Goal: Task Accomplishment & Management: Use online tool/utility

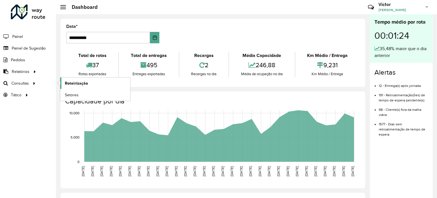
click at [79, 83] on span "Roteirização" at bounding box center [76, 83] width 23 height 6
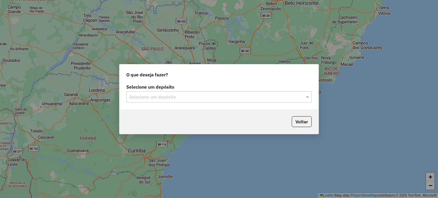
click at [227, 95] on input "text" at bounding box center [213, 97] width 168 height 7
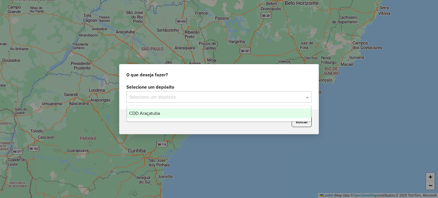
click at [217, 112] on div "CDD Araçatuba" at bounding box center [219, 114] width 185 height 10
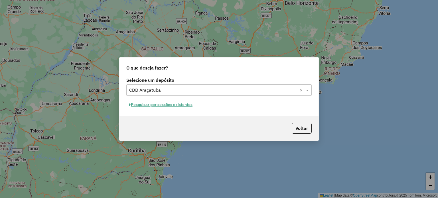
click at [183, 105] on button "Pesquisar por sessões existentes" at bounding box center [160, 104] width 69 height 9
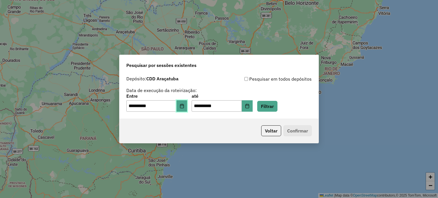
click at [184, 106] on icon "Choose Date" at bounding box center [182, 106] width 4 height 5
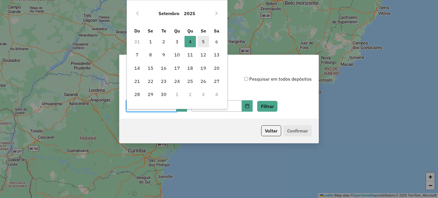
click at [204, 42] on span "5" at bounding box center [203, 41] width 11 height 11
type input "**********"
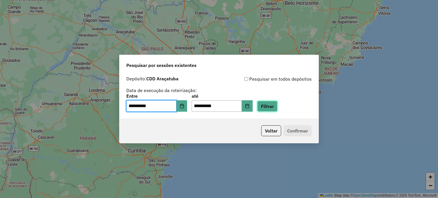
click at [278, 109] on button "Filtrar" at bounding box center [267, 106] width 20 height 11
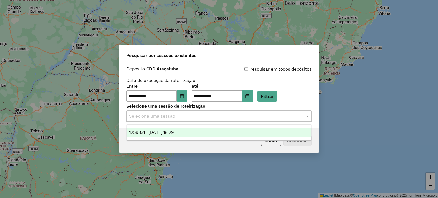
click at [178, 116] on input "text" at bounding box center [213, 116] width 168 height 7
click at [174, 133] on span "1259831 - 05/09/2025 18:29" at bounding box center [151, 132] width 45 height 5
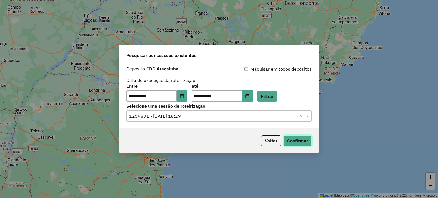
click at [294, 141] on button "Confirmar" at bounding box center [298, 141] width 28 height 11
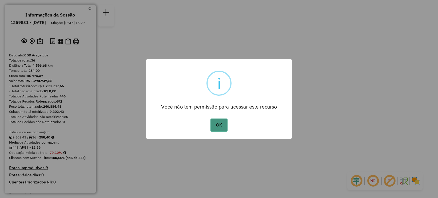
click at [220, 126] on button "OK" at bounding box center [219, 125] width 17 height 13
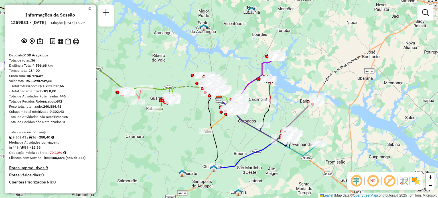
scroll to position [1151, 0]
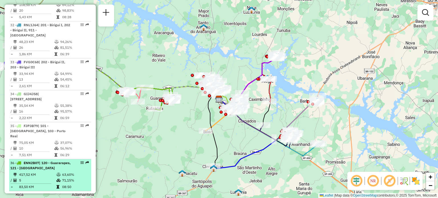
select select "**********"
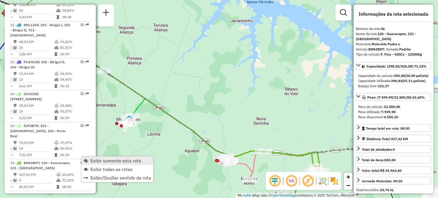
click at [92, 159] on span "Exibir somente esta rota" at bounding box center [115, 161] width 51 height 5
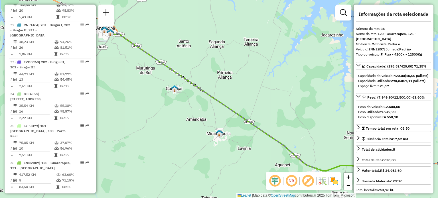
drag, startPoint x: 167, startPoint y: 166, endPoint x: 257, endPoint y: 181, distance: 91.6
click at [257, 181] on div "Janela de atendimento Grade de atendimento Capacidade Transportadoras Veículos …" at bounding box center [219, 99] width 438 height 198
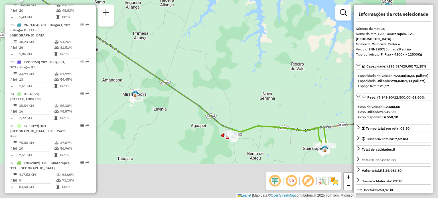
drag, startPoint x: 235, startPoint y: 164, endPoint x: 151, endPoint y: 125, distance: 92.3
click at [151, 125] on div "Janela de atendimento Grade de atendimento Capacidade Transportadoras Veículos …" at bounding box center [219, 99] width 438 height 198
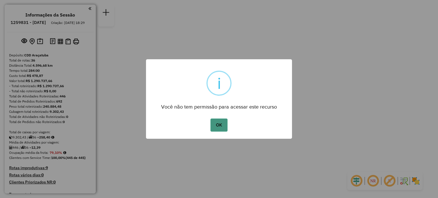
click at [221, 126] on button "OK" at bounding box center [219, 125] width 17 height 13
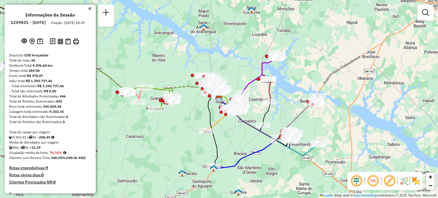
click at [221, 126] on div "Janela de atendimento Grade de atendimento Capacidade Transportadoras Veículos …" at bounding box center [219, 99] width 438 height 198
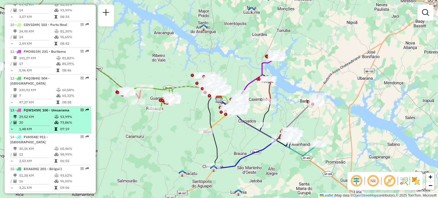
select select "**********"
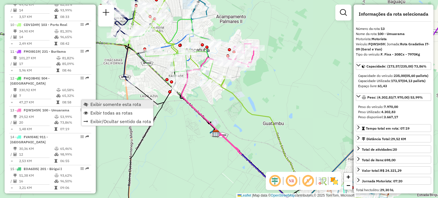
click at [98, 106] on span "Exibir somente esta rota" at bounding box center [115, 104] width 51 height 5
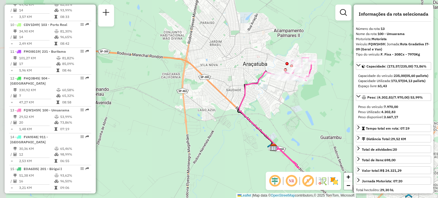
drag, startPoint x: 98, startPoint y: 106, endPoint x: 155, endPoint y: 120, distance: 59.3
click at [155, 120] on div "Janela de atendimento Grade de atendimento Capacidade Transportadoras Veículos …" at bounding box center [219, 99] width 438 height 198
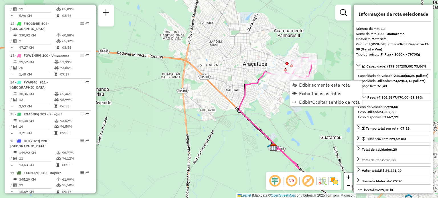
scroll to position [570, 0]
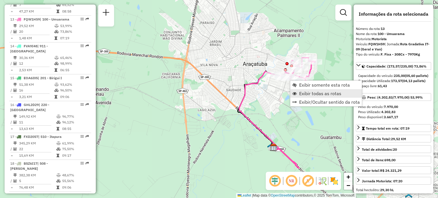
click at [308, 95] on span "Exibir todas as rotas" at bounding box center [320, 93] width 42 height 5
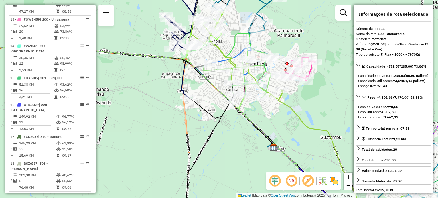
click at [335, 185] on img at bounding box center [334, 181] width 9 height 9
